Goal: Task Accomplishment & Management: Manage account settings

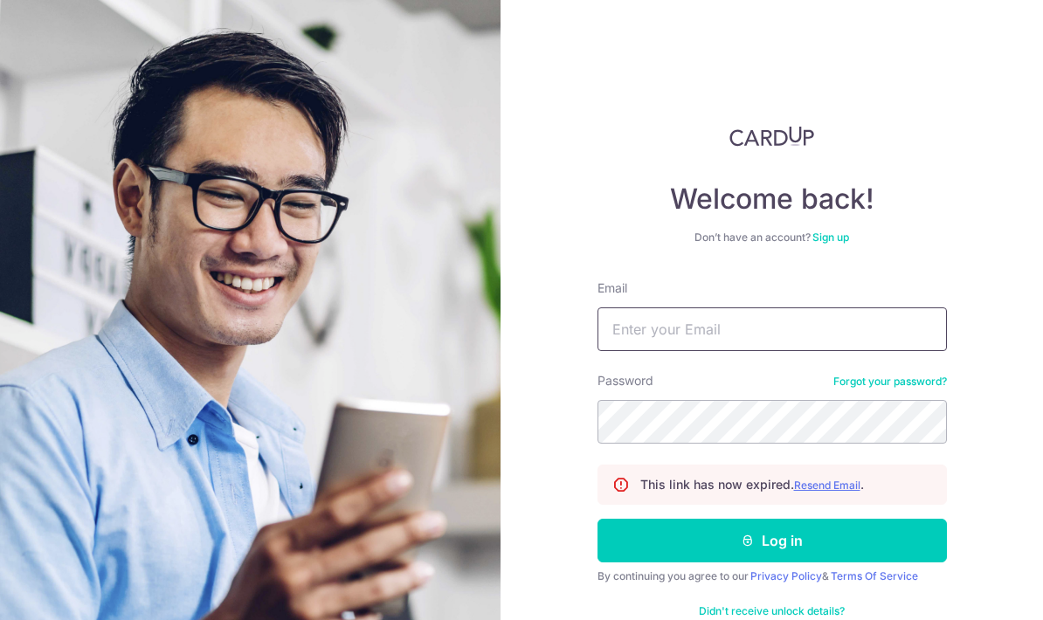
click at [903, 332] on input "Email" at bounding box center [771, 329] width 349 height 44
click at [832, 489] on u "Resend Email" at bounding box center [827, 485] width 66 height 13
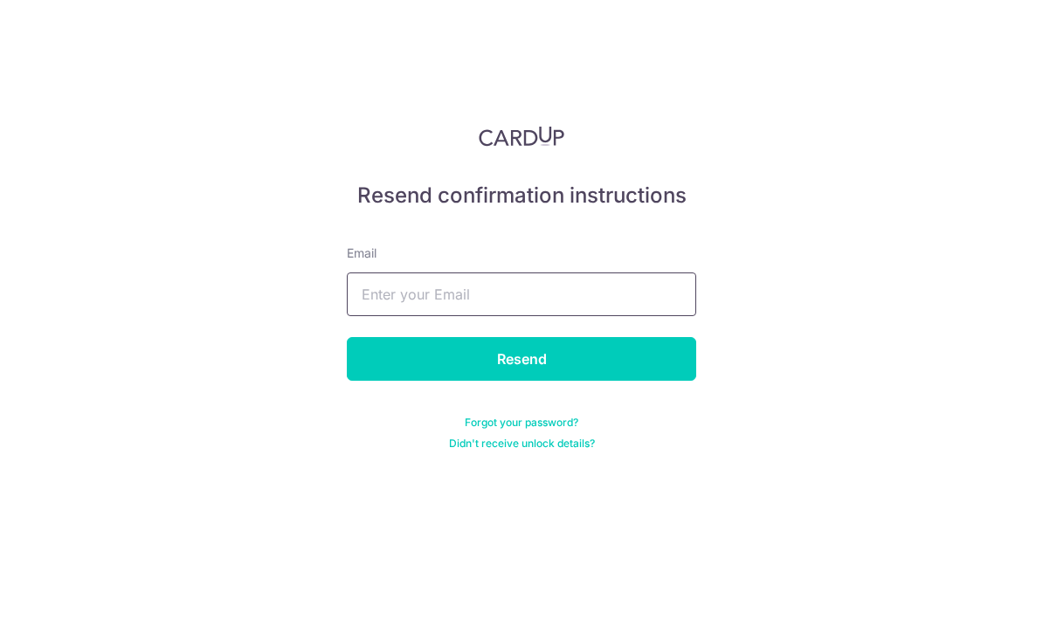
click at [604, 310] on input "text" at bounding box center [521, 295] width 349 height 44
type input "Terrencehzw14@gmail.com"
click at [584, 358] on input "Resend" at bounding box center [521, 359] width 349 height 44
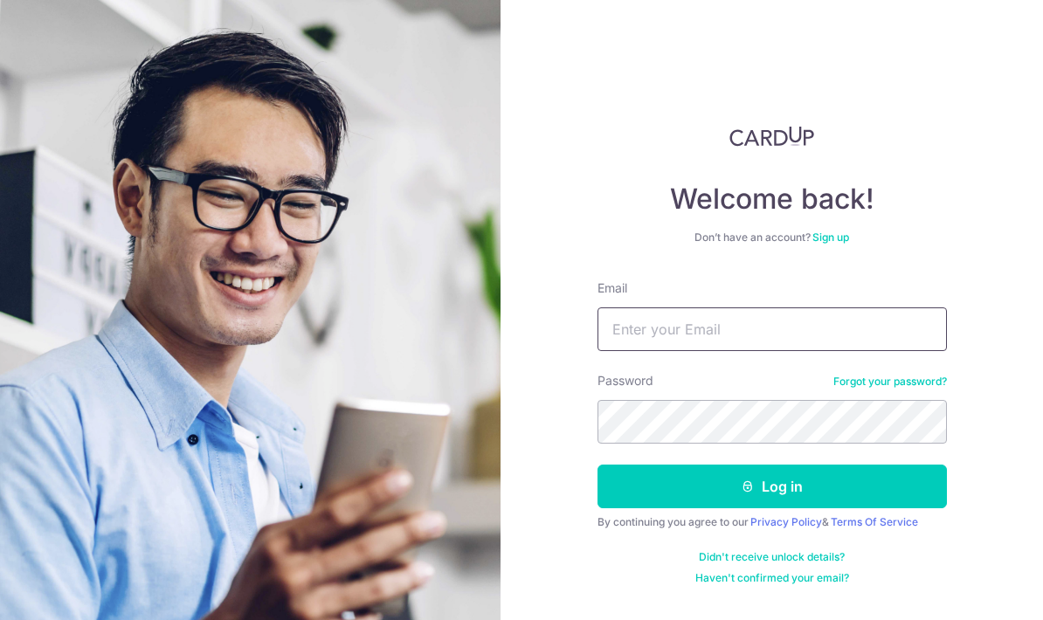
click at [778, 328] on input "Email" at bounding box center [771, 329] width 349 height 44
type input "[EMAIL_ADDRESS][DOMAIN_NAME]"
click at [771, 487] on button "Log in" at bounding box center [771, 487] width 349 height 44
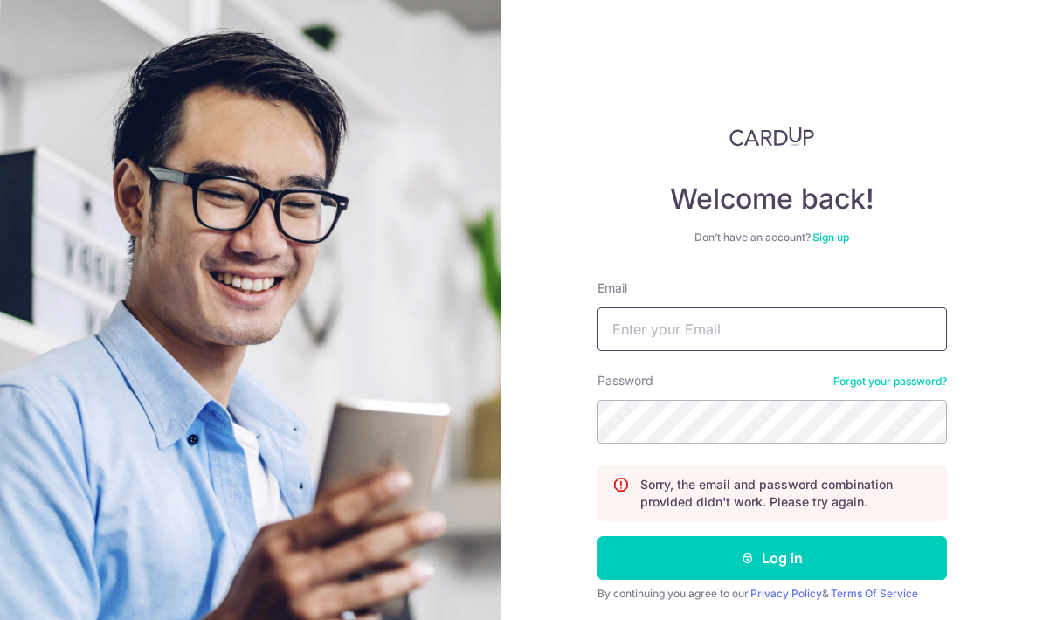
click at [731, 322] on input "Email" at bounding box center [771, 329] width 349 height 44
type input "Terrencehzw14@gmail.com"
click at [771, 558] on button "Log in" at bounding box center [771, 558] width 349 height 44
click at [862, 556] on button "Log in" at bounding box center [771, 558] width 349 height 44
click at [870, 560] on button "Log in" at bounding box center [771, 558] width 349 height 44
